Goal: Information Seeking & Learning: Learn about a topic

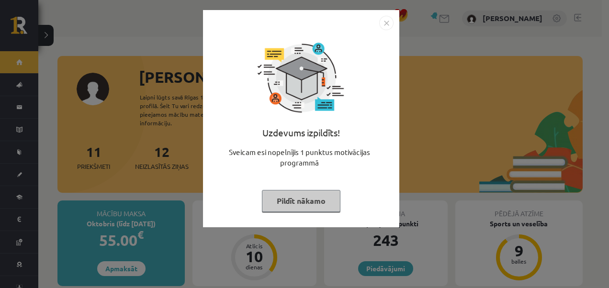
click at [383, 24] on img "Close" at bounding box center [386, 23] width 14 height 14
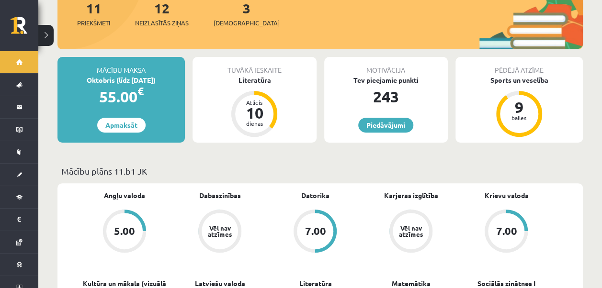
scroll to position [48, 0]
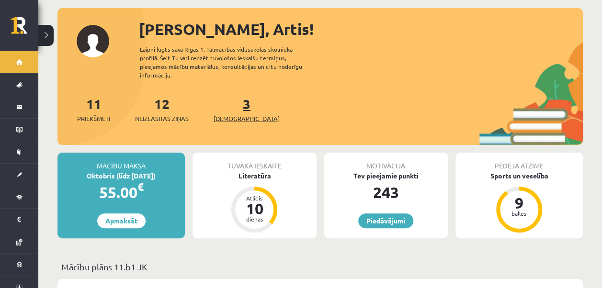
click at [225, 114] on span "[DEMOGRAPHIC_DATA]" at bounding box center [247, 119] width 66 height 10
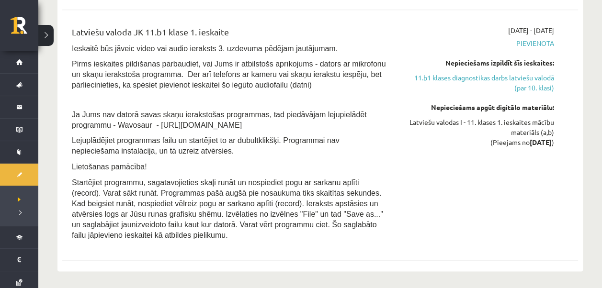
scroll to position [575, 0]
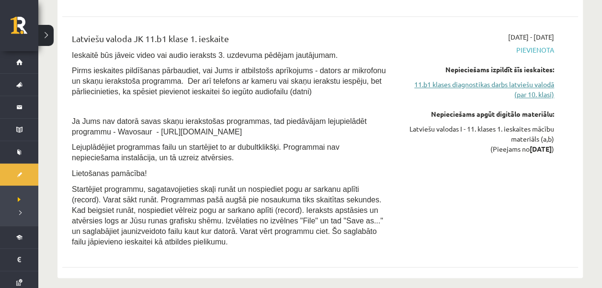
click at [504, 87] on link "11.b1 klases diagnostikas darbs latviešu valodā (par 10. klasi)" at bounding box center [478, 90] width 151 height 20
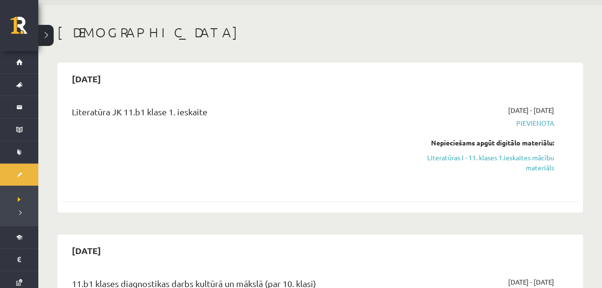
scroll to position [29, 0]
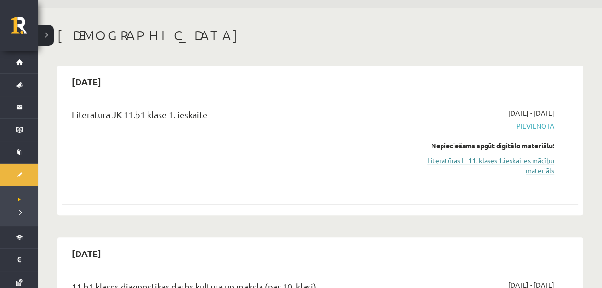
click at [505, 164] on link "Literatūras I - 11. klases 1.ieskaites mācību materiāls" at bounding box center [478, 166] width 151 height 20
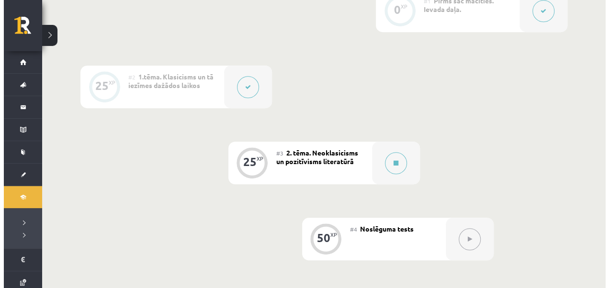
scroll to position [287, 0]
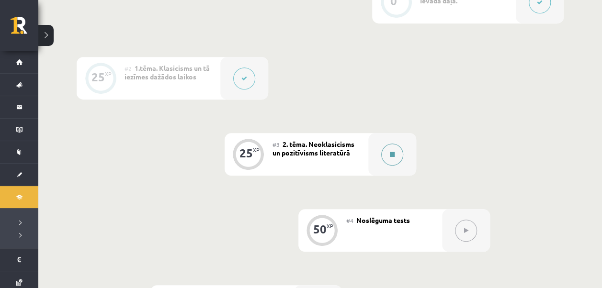
click at [397, 156] on button at bounding box center [392, 155] width 22 height 22
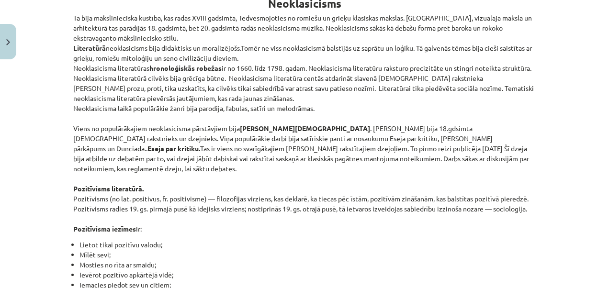
scroll to position [0, 0]
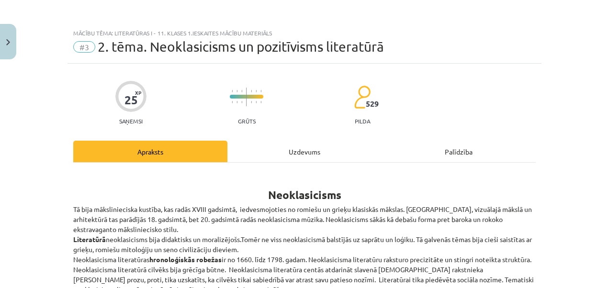
click at [280, 147] on div "Uzdevums" at bounding box center [305, 152] width 154 height 22
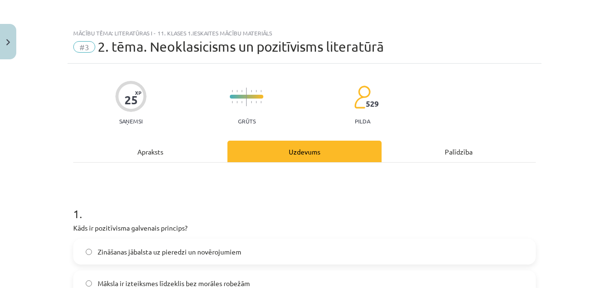
scroll to position [144, 0]
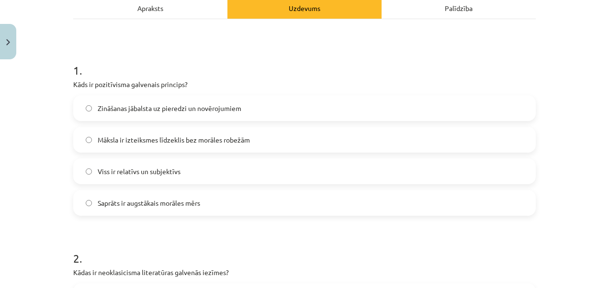
click at [198, 7] on div "Apraksts" at bounding box center [150, 8] width 154 height 22
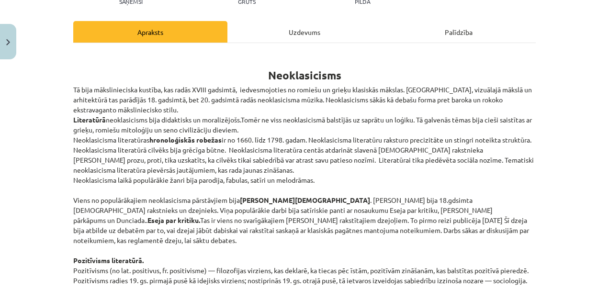
scroll to position [24, 0]
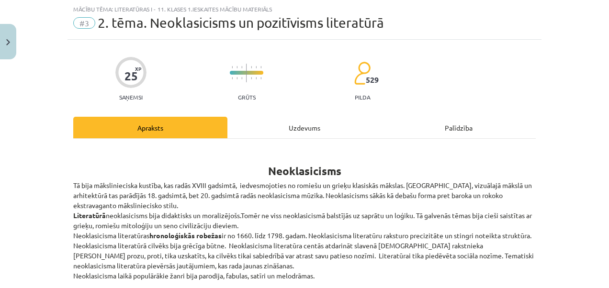
click at [314, 129] on div "Uzdevums" at bounding box center [305, 128] width 154 height 22
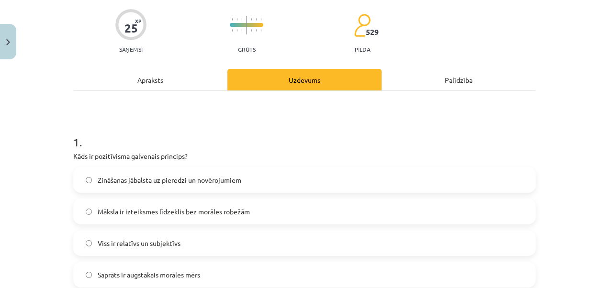
click at [148, 71] on div "Apraksts" at bounding box center [150, 80] width 154 height 22
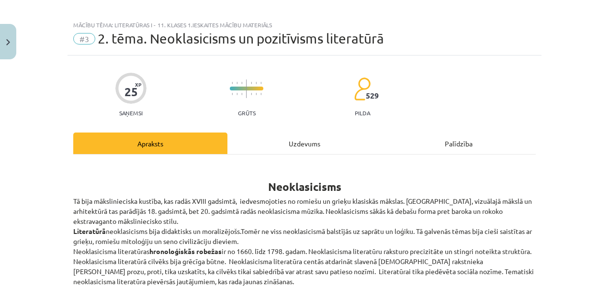
scroll to position [0, 0]
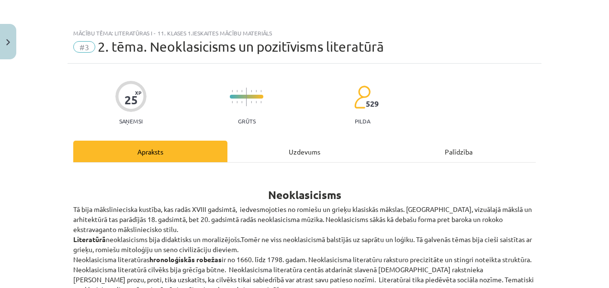
click at [275, 148] on div "Uzdevums" at bounding box center [305, 152] width 154 height 22
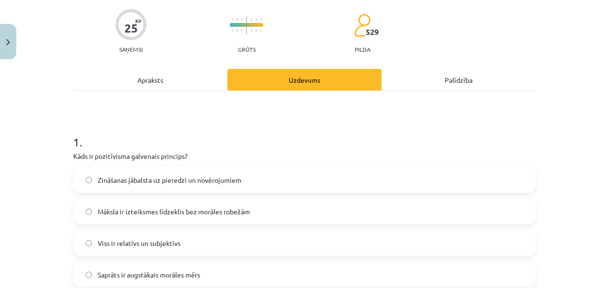
scroll to position [120, 0]
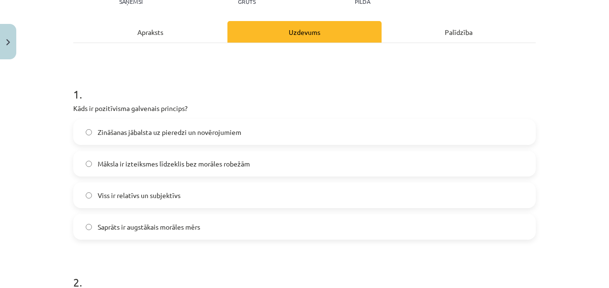
click at [177, 39] on div "Apraksts" at bounding box center [150, 32] width 154 height 22
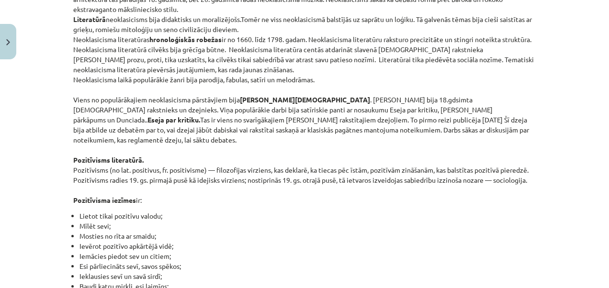
scroll to position [263, 0]
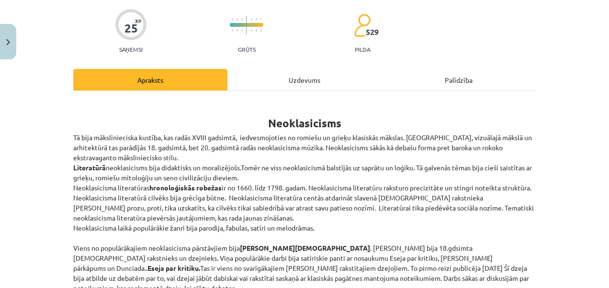
click at [275, 70] on div "Uzdevums" at bounding box center [305, 80] width 154 height 22
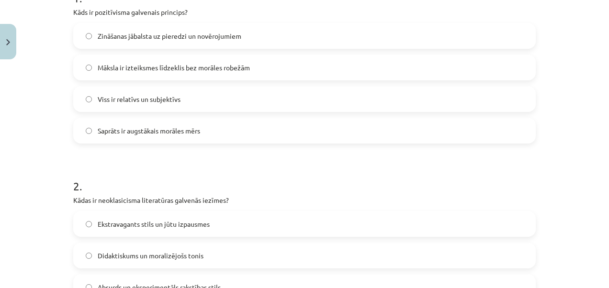
scroll to position [0, 0]
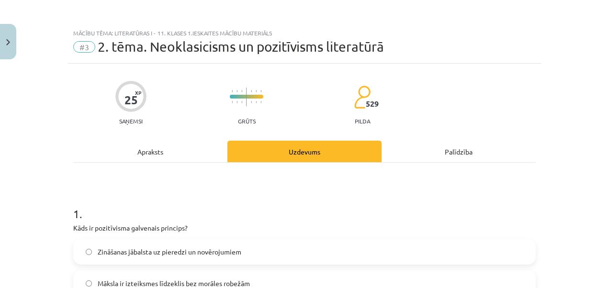
click at [147, 153] on div "Apraksts" at bounding box center [150, 152] width 154 height 22
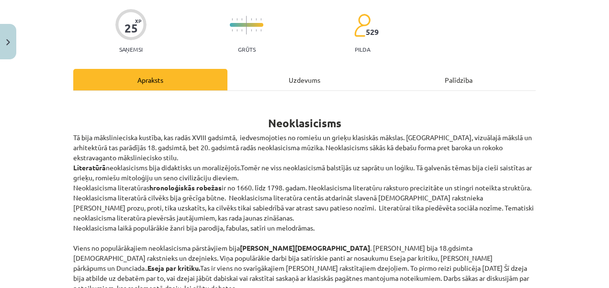
scroll to position [120, 0]
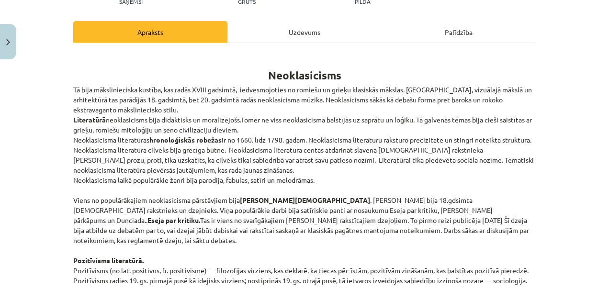
click at [278, 30] on div "Uzdevums" at bounding box center [305, 32] width 154 height 22
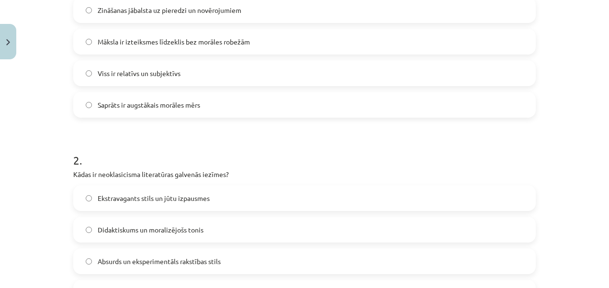
scroll to position [0, 0]
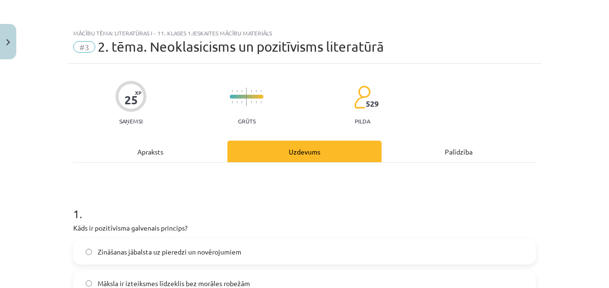
click at [146, 155] on div "Apraksts" at bounding box center [150, 152] width 154 height 22
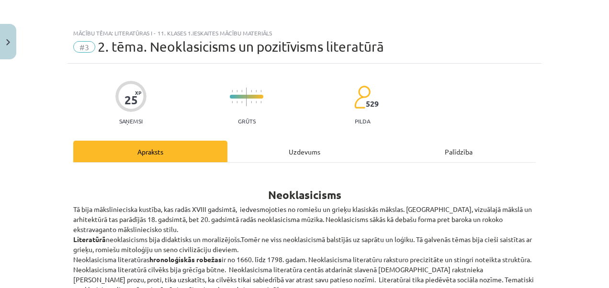
click at [256, 143] on div "Uzdevums" at bounding box center [305, 152] width 154 height 22
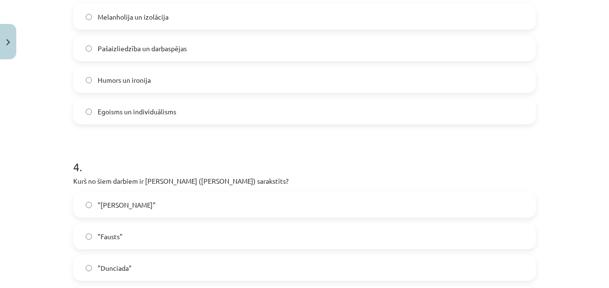
scroll to position [742, 0]
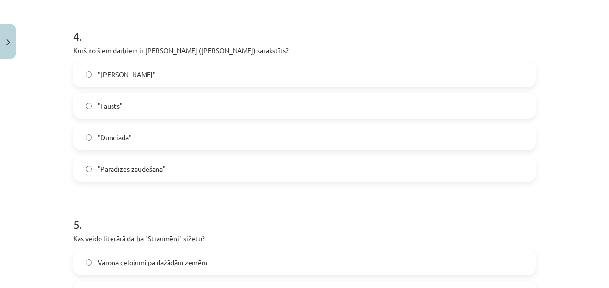
click at [123, 137] on span ""Dunciada"" at bounding box center [115, 138] width 34 height 10
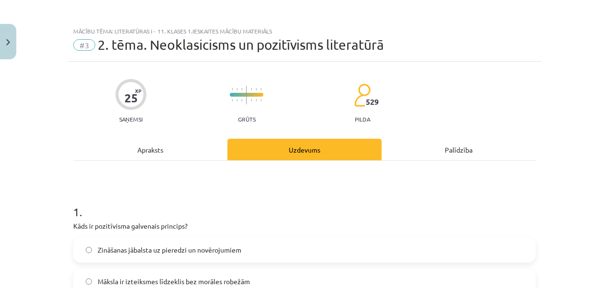
scroll to position [0, 0]
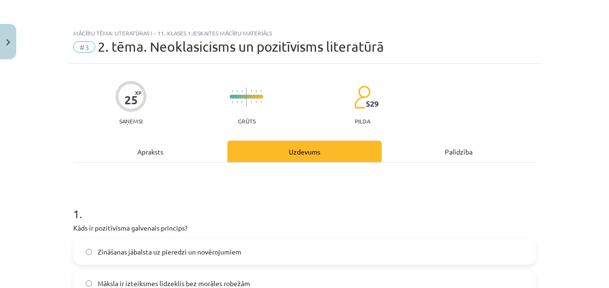
drag, startPoint x: 168, startPoint y: 149, endPoint x: 173, endPoint y: 148, distance: 5.6
click at [167, 149] on div "Apraksts" at bounding box center [150, 152] width 154 height 22
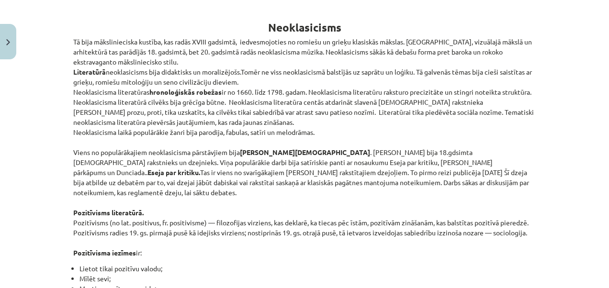
scroll to position [24, 0]
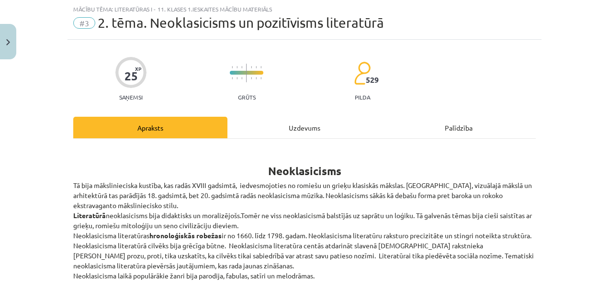
click at [286, 131] on div "Uzdevums" at bounding box center [305, 128] width 154 height 22
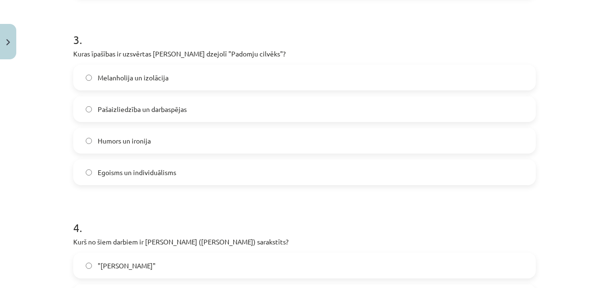
scroll to position [359, 0]
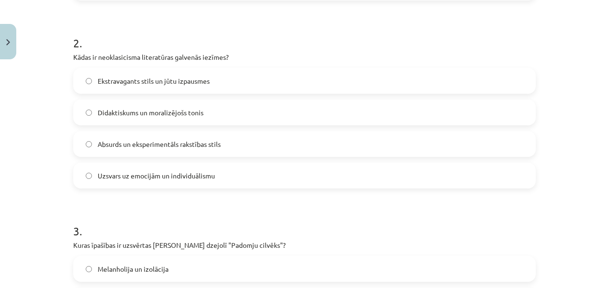
click at [186, 110] on span "Didaktiskums un moralizējošs tonis" at bounding box center [151, 113] width 106 height 10
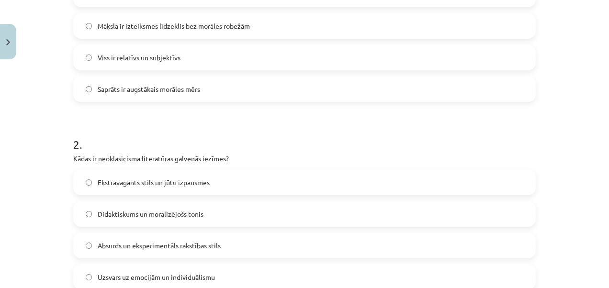
scroll to position [0, 0]
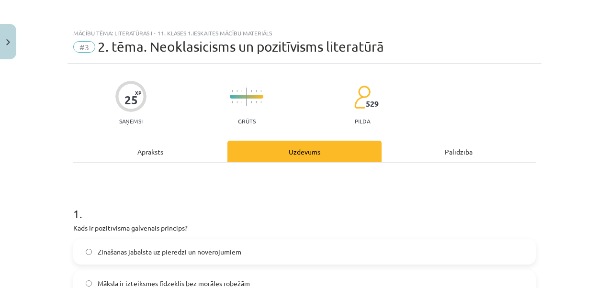
click at [192, 143] on div "Apraksts" at bounding box center [150, 152] width 154 height 22
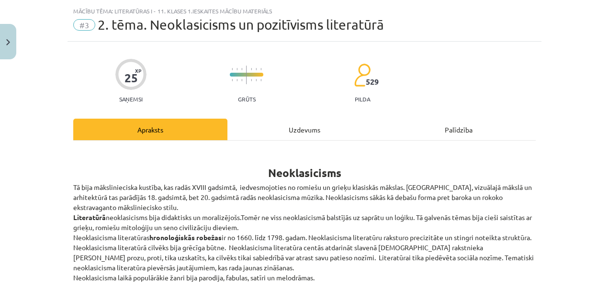
scroll to position [24, 0]
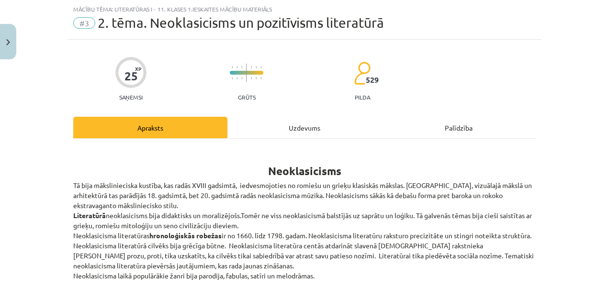
click at [304, 131] on div "Uzdevums" at bounding box center [305, 128] width 154 height 22
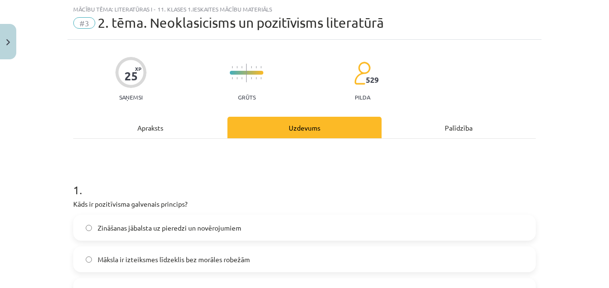
click at [185, 126] on div "Apraksts" at bounding box center [150, 128] width 154 height 22
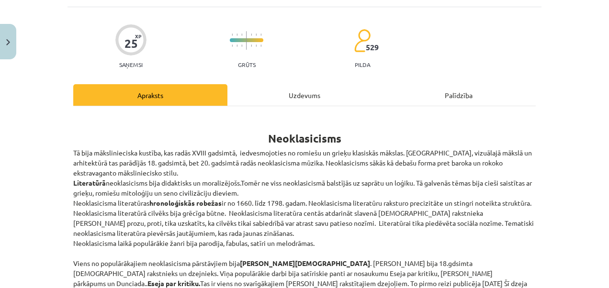
scroll to position [72, 0]
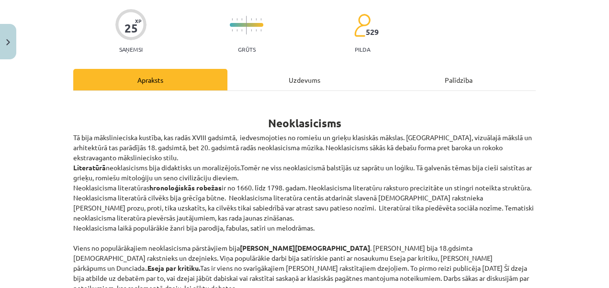
click at [309, 71] on div "Uzdevums" at bounding box center [305, 80] width 154 height 22
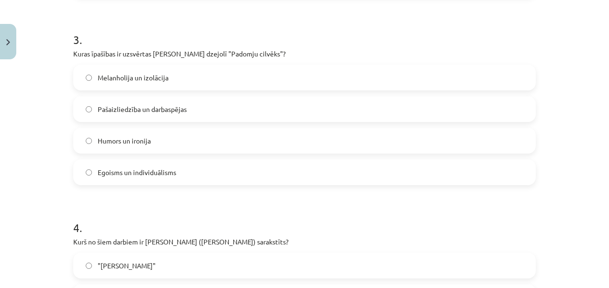
scroll to position [503, 0]
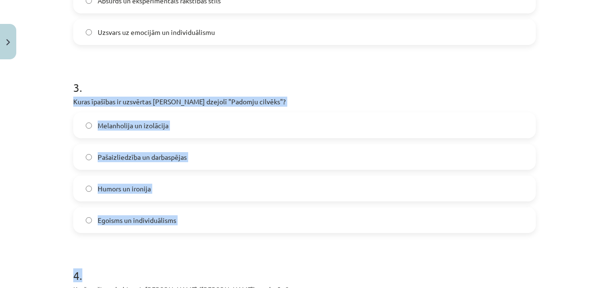
drag, startPoint x: 68, startPoint y: 98, endPoint x: 181, endPoint y: 243, distance: 184.0
click at [181, 243] on div "25 XP Saņemsi Grūts 529 pilda Apraksts Uzdevums Palīdzība 1 . Kāds ir pozitīvis…" at bounding box center [305, 129] width 474 height 1136
click at [119, 255] on h1 "4 ." at bounding box center [304, 267] width 463 height 30
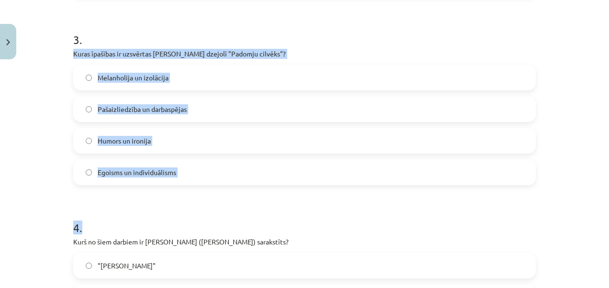
copy form "Kuras īpašības ir uzsvērtas [PERSON_NAME] dzejolī "Padomju cilvēks"? Melanholij…"
click at [39, 122] on div "Mācību tēma: Literatūras i - 11. klases 1.ieskaites mācību materiāls #3 2. tēma…" at bounding box center [304, 144] width 609 height 288
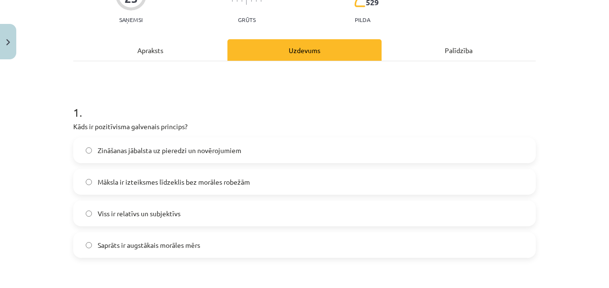
scroll to position [72, 0]
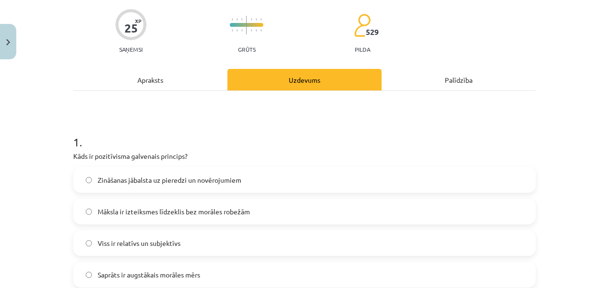
click at [185, 78] on div "Apraksts" at bounding box center [150, 80] width 154 height 22
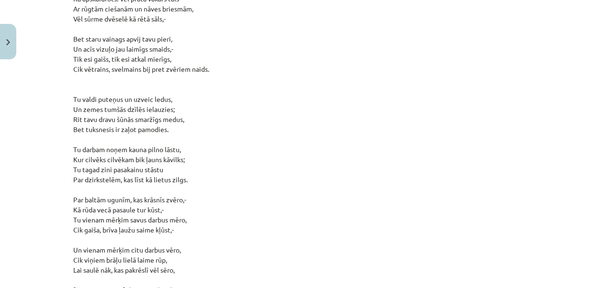
scroll to position [838, 0]
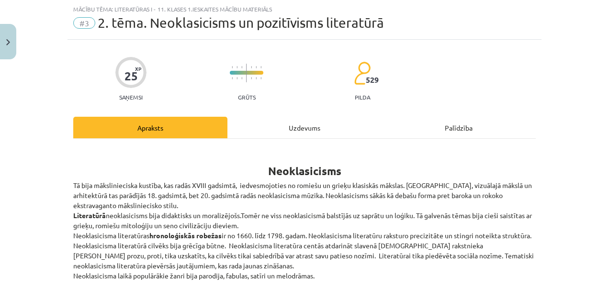
click at [314, 130] on div "Uzdevums" at bounding box center [305, 128] width 154 height 22
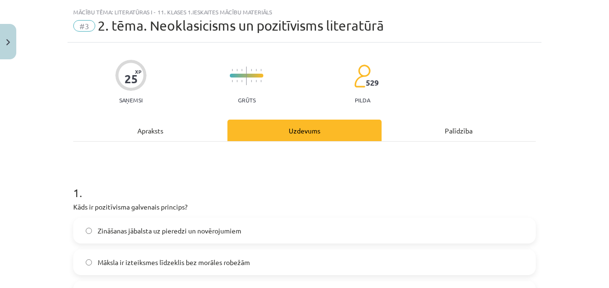
scroll to position [0, 0]
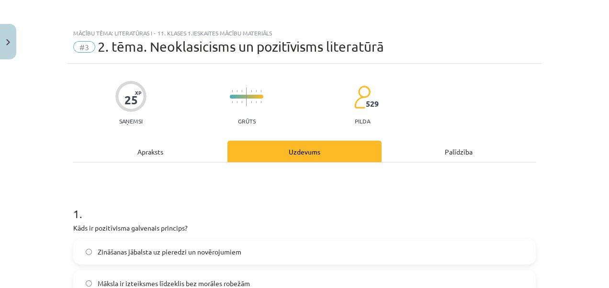
click at [134, 156] on div "Apraksts" at bounding box center [150, 152] width 154 height 22
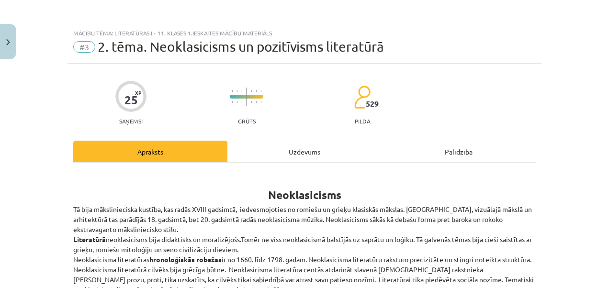
click at [308, 156] on div "Uzdevums" at bounding box center [305, 152] width 154 height 22
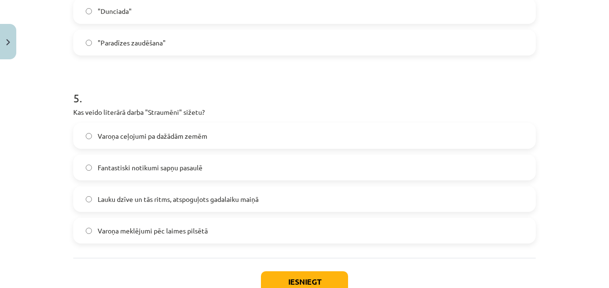
scroll to position [935, 0]
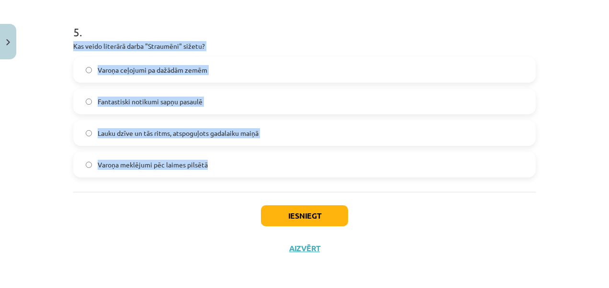
drag, startPoint x: 70, startPoint y: 43, endPoint x: 217, endPoint y: 158, distance: 187.0
click at [217, 158] on div "5 . Kas veido literārā darba "Straumēni" sižetu? Varoņa ceļojumi pa dažādām zem…" at bounding box center [304, 93] width 463 height 169
copy div "Kas veido literārā darba "Straumēni" sižetu? Varoņa ceļojumi pa dažādām zemēm F…"
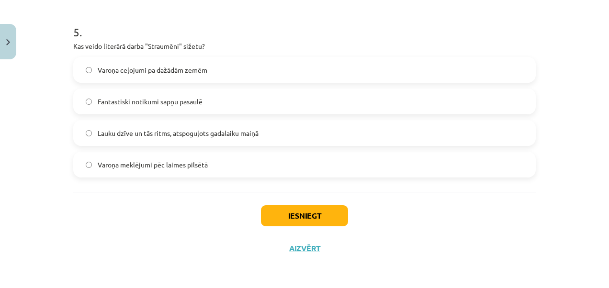
click at [176, 207] on div "Iesniegt Aizvērt" at bounding box center [304, 225] width 463 height 67
click at [201, 134] on span "Lauku dzīve un tās ritms, atspoguļots gadalaiku maiņā" at bounding box center [178, 133] width 161 height 10
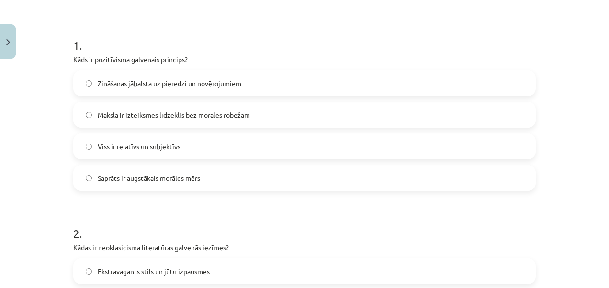
scroll to position [0, 0]
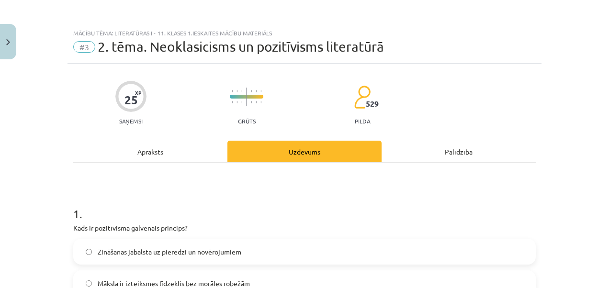
click at [172, 154] on div "Apraksts" at bounding box center [150, 152] width 154 height 22
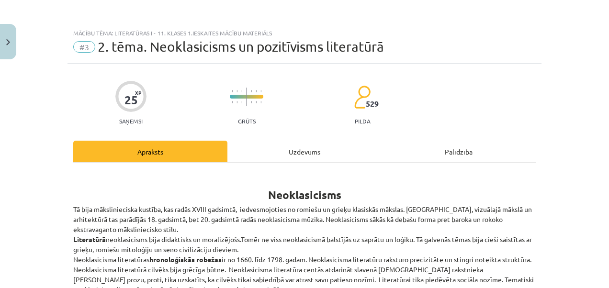
click at [283, 151] on div "Uzdevums" at bounding box center [305, 152] width 154 height 22
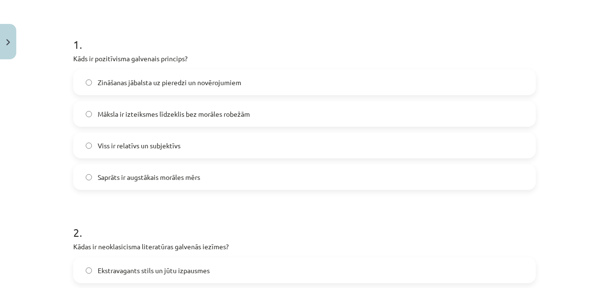
scroll to position [120, 0]
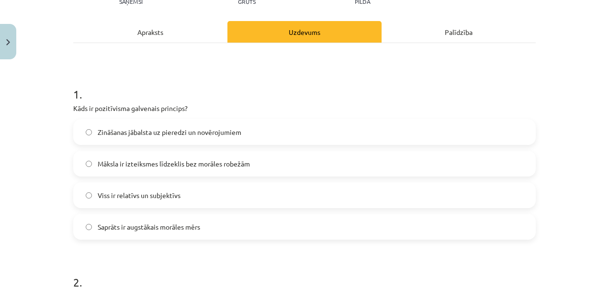
click at [216, 122] on label "Zināšanas jābalsta uz pieredzi un novērojumiem" at bounding box center [304, 132] width 461 height 24
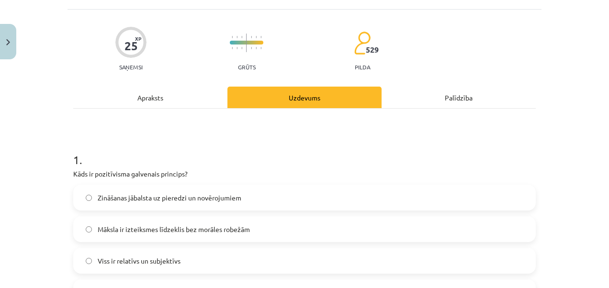
scroll to position [0, 0]
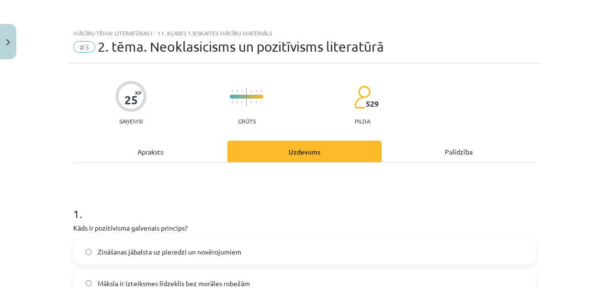
click at [205, 148] on div "Apraksts" at bounding box center [150, 152] width 154 height 22
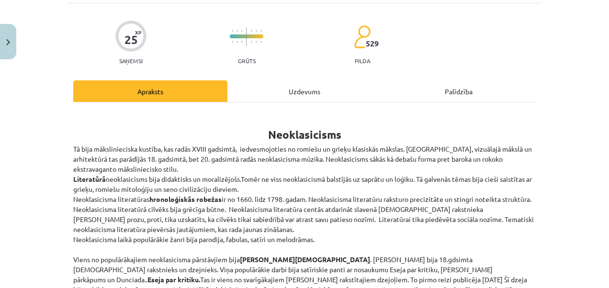
scroll to position [24, 0]
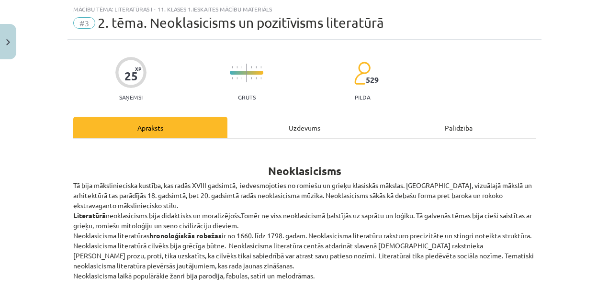
click at [267, 127] on div "Uzdevums" at bounding box center [305, 128] width 154 height 22
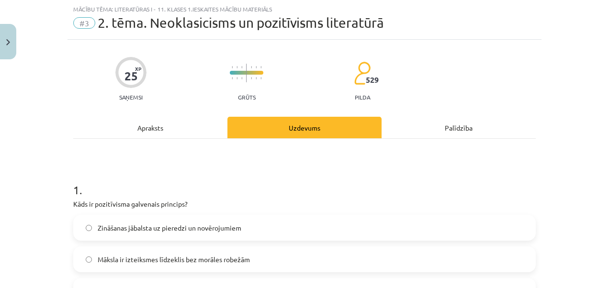
click at [189, 126] on div "Apraksts" at bounding box center [150, 128] width 154 height 22
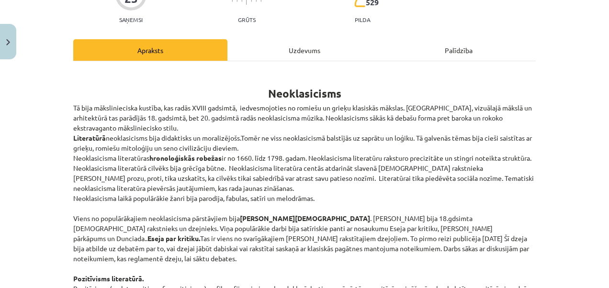
scroll to position [0, 0]
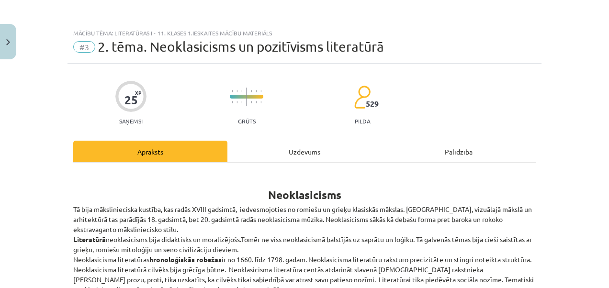
click at [251, 145] on div "Uzdevums" at bounding box center [305, 152] width 154 height 22
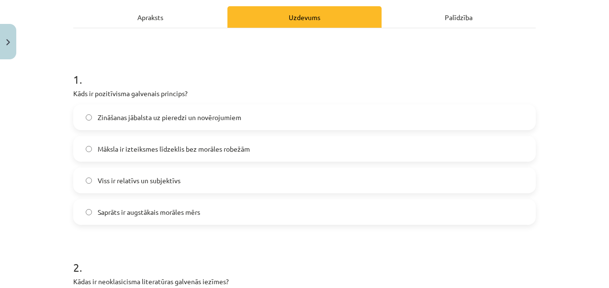
scroll to position [120, 0]
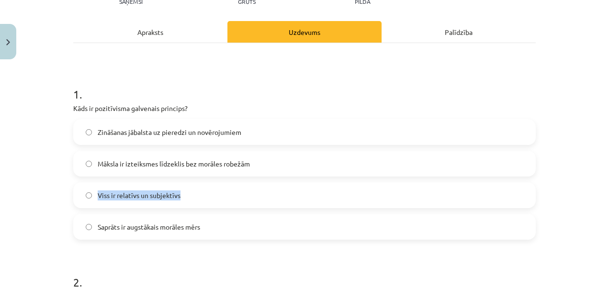
drag, startPoint x: 105, startPoint y: 197, endPoint x: 181, endPoint y: 197, distance: 75.7
click at [181, 197] on label "Viss ir relatīvs un subjektīvs" at bounding box center [304, 195] width 461 height 24
copy span "Viss ir relatīvs un subjektīvs"
drag, startPoint x: 7, startPoint y: 205, endPoint x: 36, endPoint y: 137, distance: 74.0
click at [8, 203] on div "Mācību tēma: Literatūras i - 11. klases 1.ieskaites mācību materiāls #3 2. tēma…" at bounding box center [304, 144] width 609 height 288
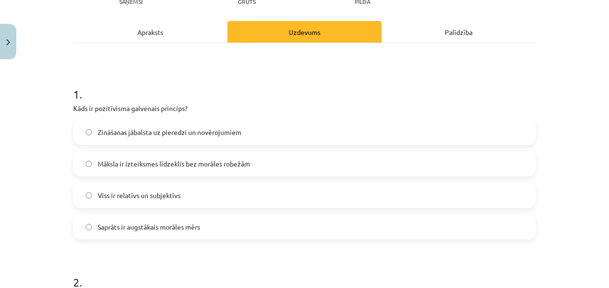
click at [168, 28] on div "Apraksts" at bounding box center [150, 32] width 154 height 22
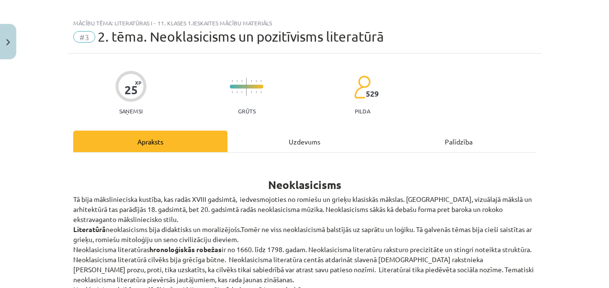
scroll to position [0, 0]
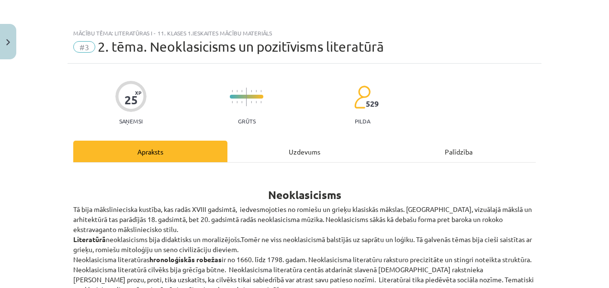
click at [247, 154] on div "Uzdevums" at bounding box center [305, 152] width 154 height 22
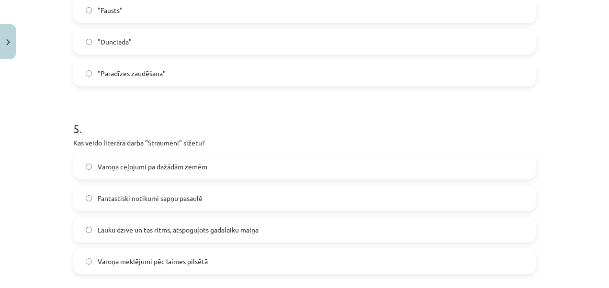
scroll to position [935, 0]
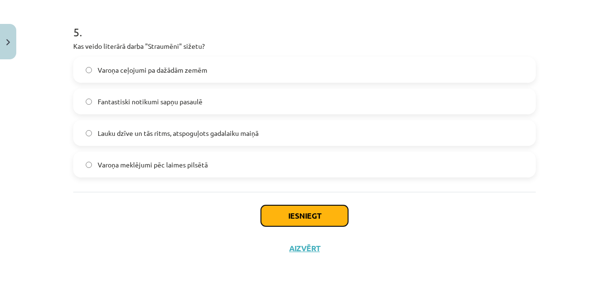
click at [279, 209] on button "Iesniegt" at bounding box center [304, 216] width 87 height 21
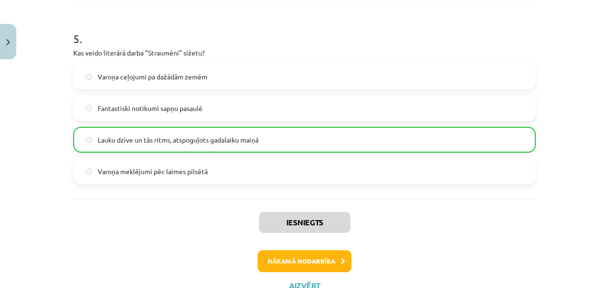
scroll to position [965, 0]
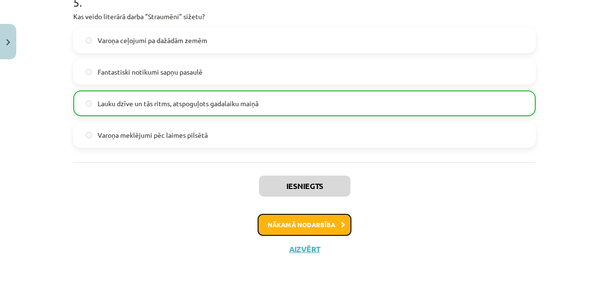
click at [315, 220] on button "Nākamā nodarbība" at bounding box center [305, 225] width 94 height 22
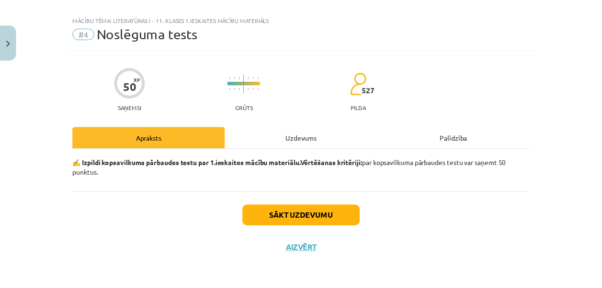
scroll to position [0, 0]
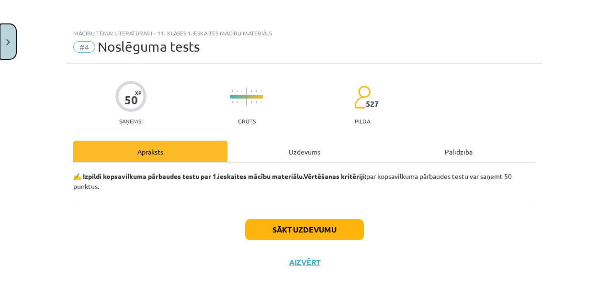
click at [10, 43] on img "Close" at bounding box center [8, 42] width 4 height 6
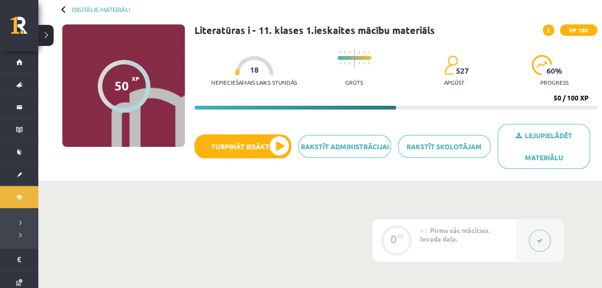
scroll to position [48, 0]
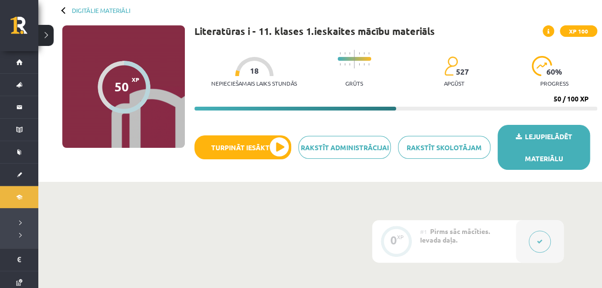
click at [535, 156] on link "Lejupielādēt materiālu" at bounding box center [544, 147] width 92 height 45
